Goal: Navigation & Orientation: Find specific page/section

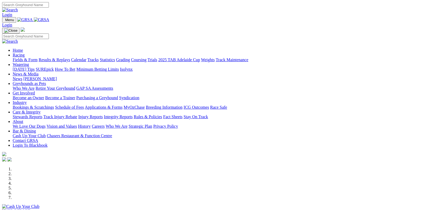
click at [37, 58] on link "Fields & Form" at bounding box center [25, 60] width 25 height 4
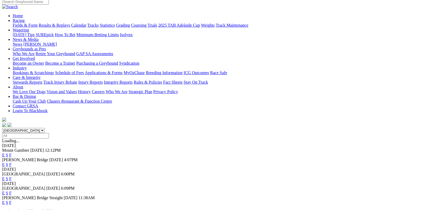
scroll to position [48, 0]
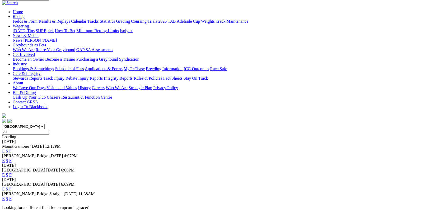
click at [12, 196] on link "F" at bounding box center [10, 198] width 2 height 4
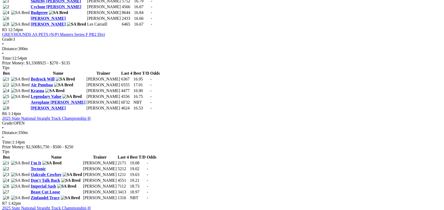
scroll to position [583, 0]
